Goal: Information Seeking & Learning: Find contact information

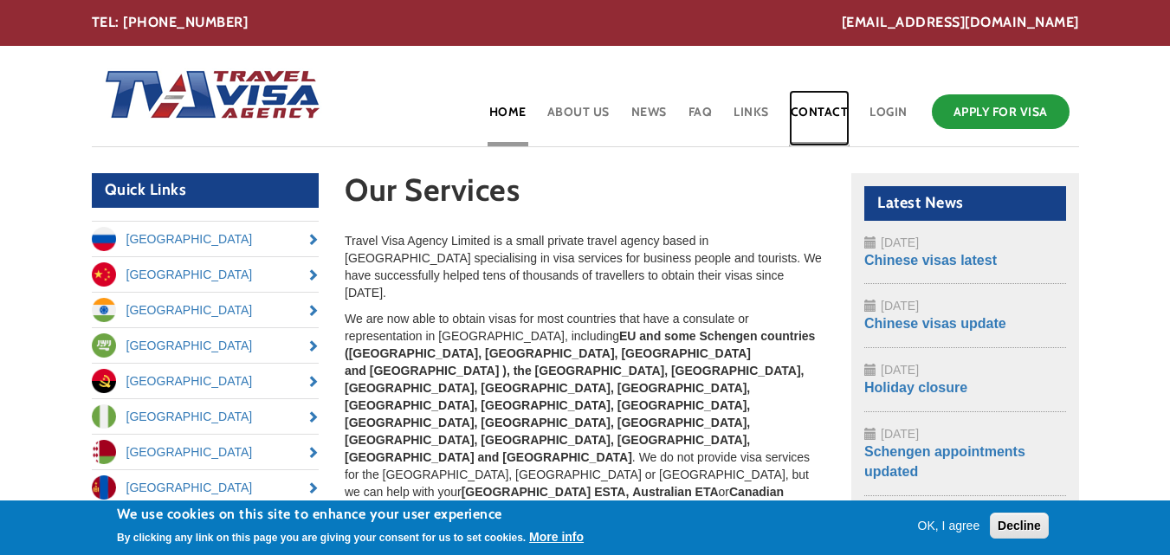
click at [806, 116] on link "Contact" at bounding box center [819, 118] width 61 height 56
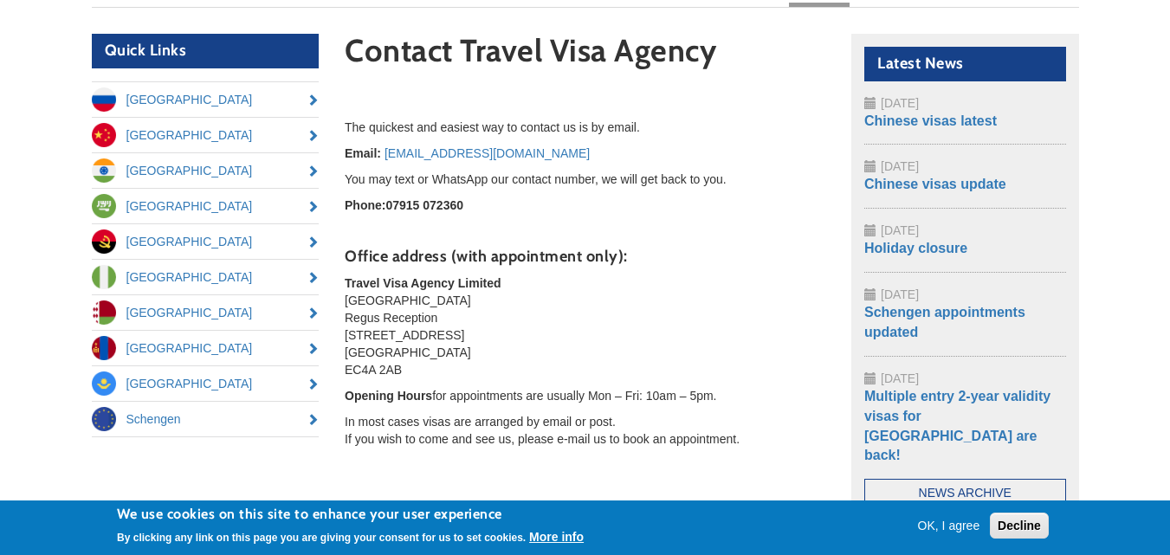
scroll to position [143, 0]
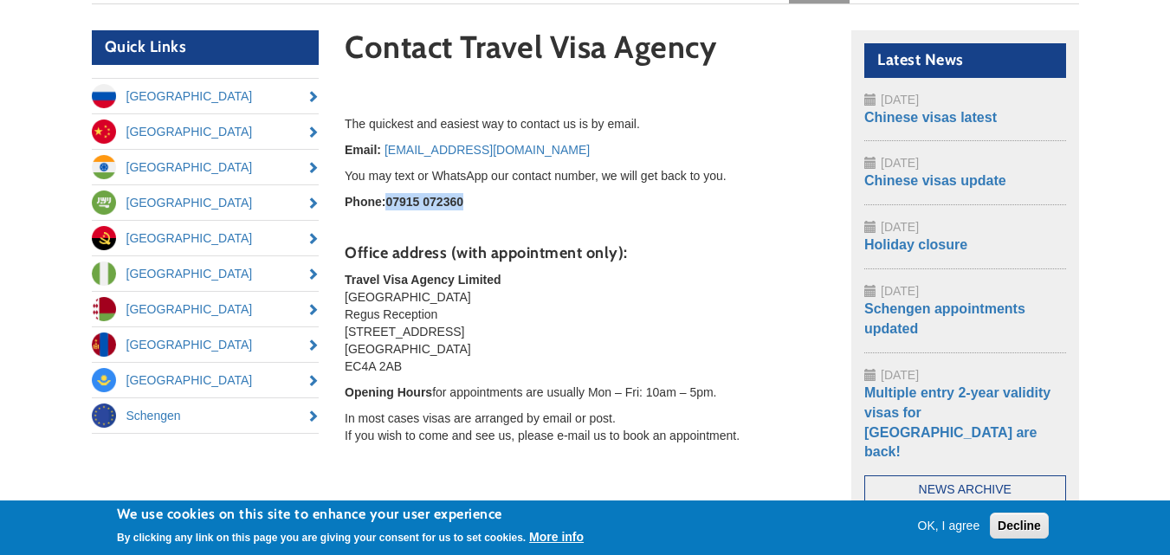
drag, startPoint x: 472, startPoint y: 202, endPoint x: 390, endPoint y: 198, distance: 82.4
click at [390, 198] on p "Phone: 07915 072360" at bounding box center [585, 201] width 481 height 17
copy strong "07915 072360"
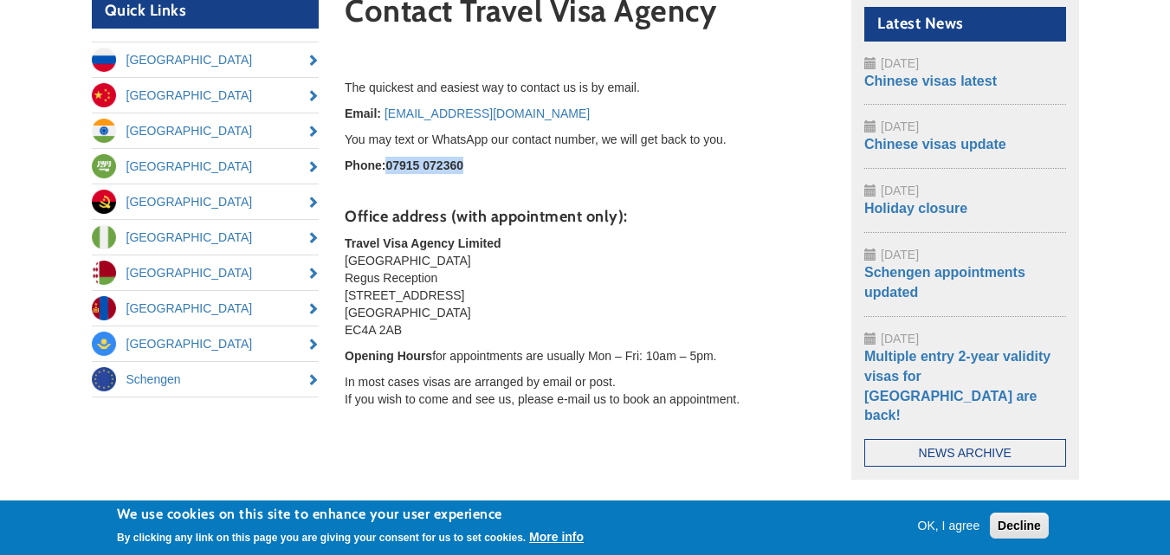
scroll to position [178, 0]
